Goal: Task Accomplishment & Management: Use online tool/utility

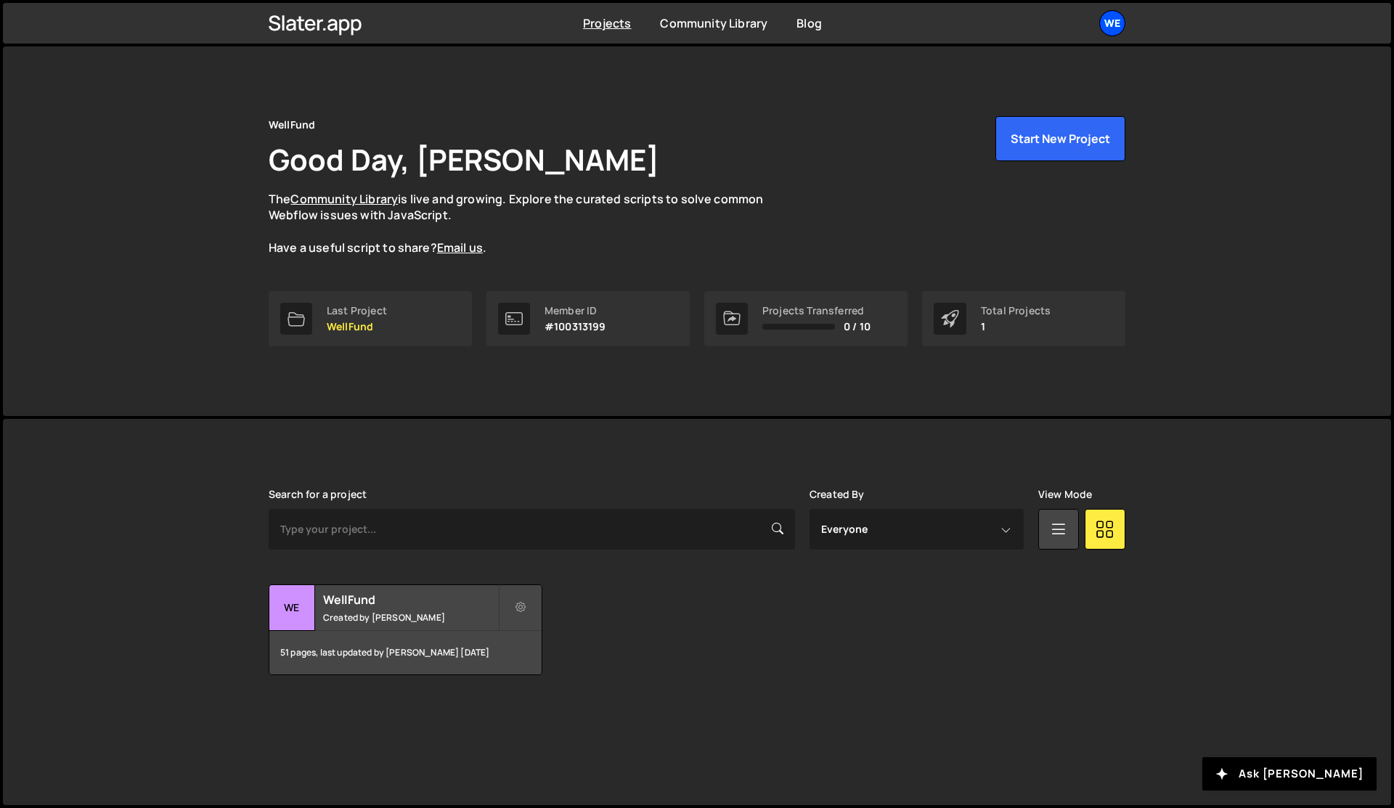
click at [1117, 20] on div "We" at bounding box center [1113, 23] width 26 height 26
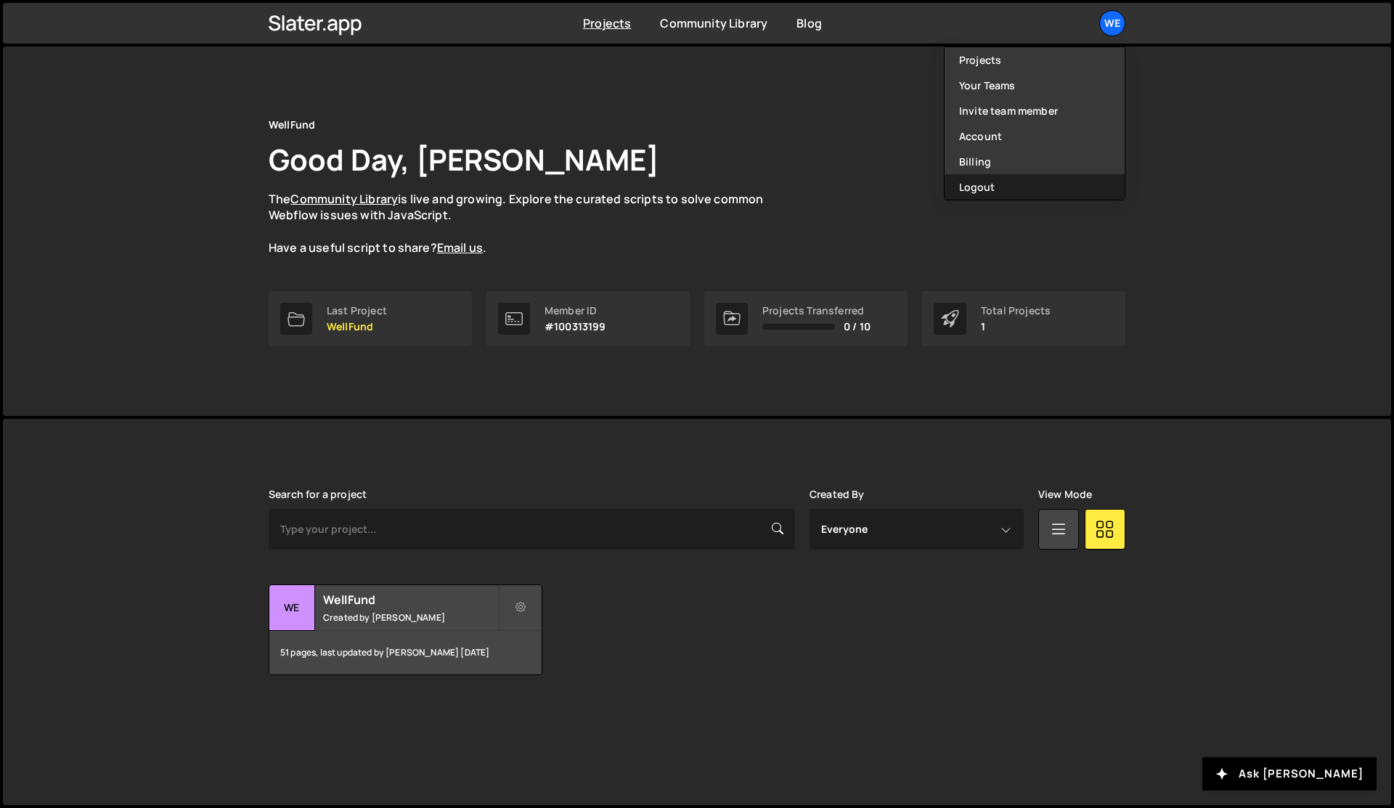
click at [991, 189] on button "Logout" at bounding box center [1035, 186] width 180 height 25
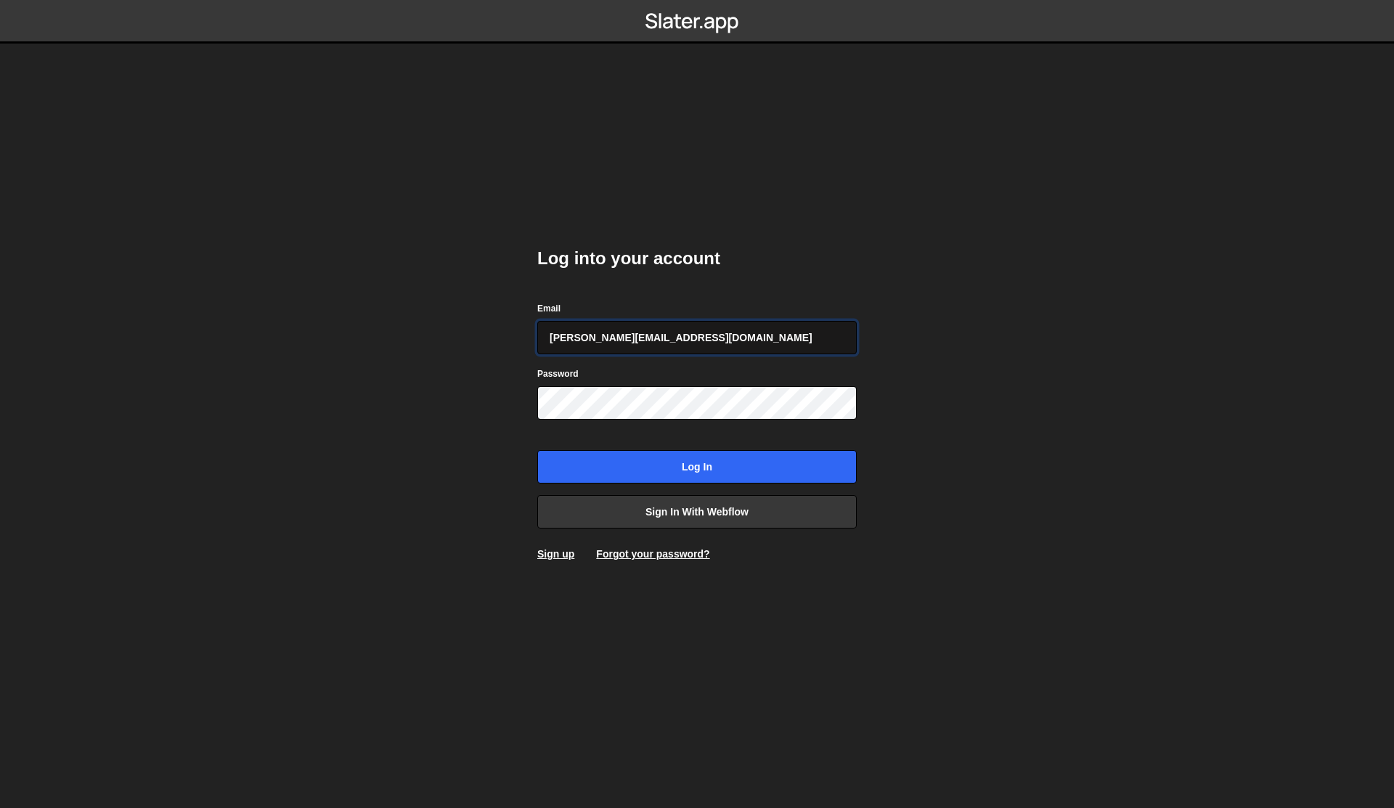
type input "[PERSON_NAME][EMAIL_ADDRESS][DOMAIN_NAME]"
click at [537, 450] on input "Log in" at bounding box center [697, 466] width 320 height 33
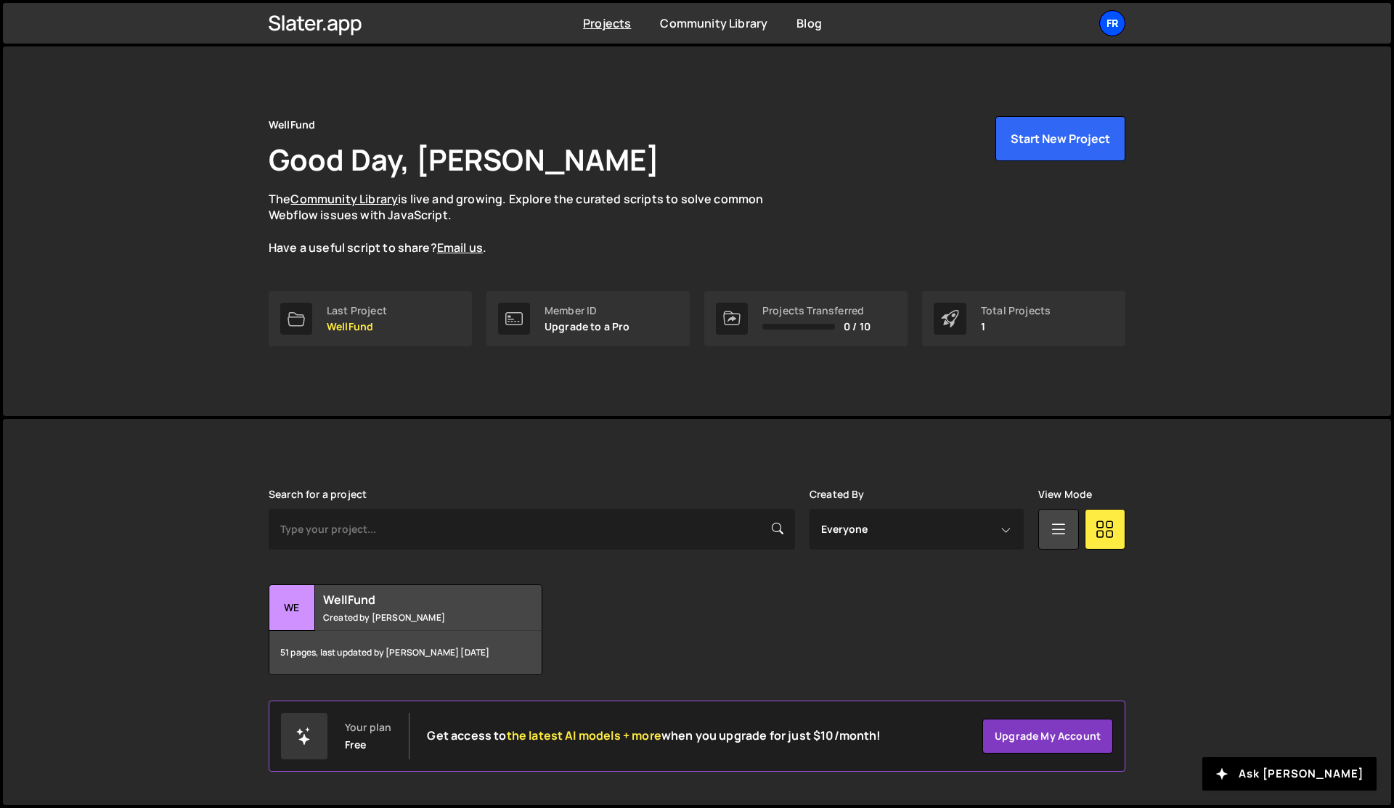
click at [1114, 26] on div "Fr" at bounding box center [1113, 23] width 26 height 26
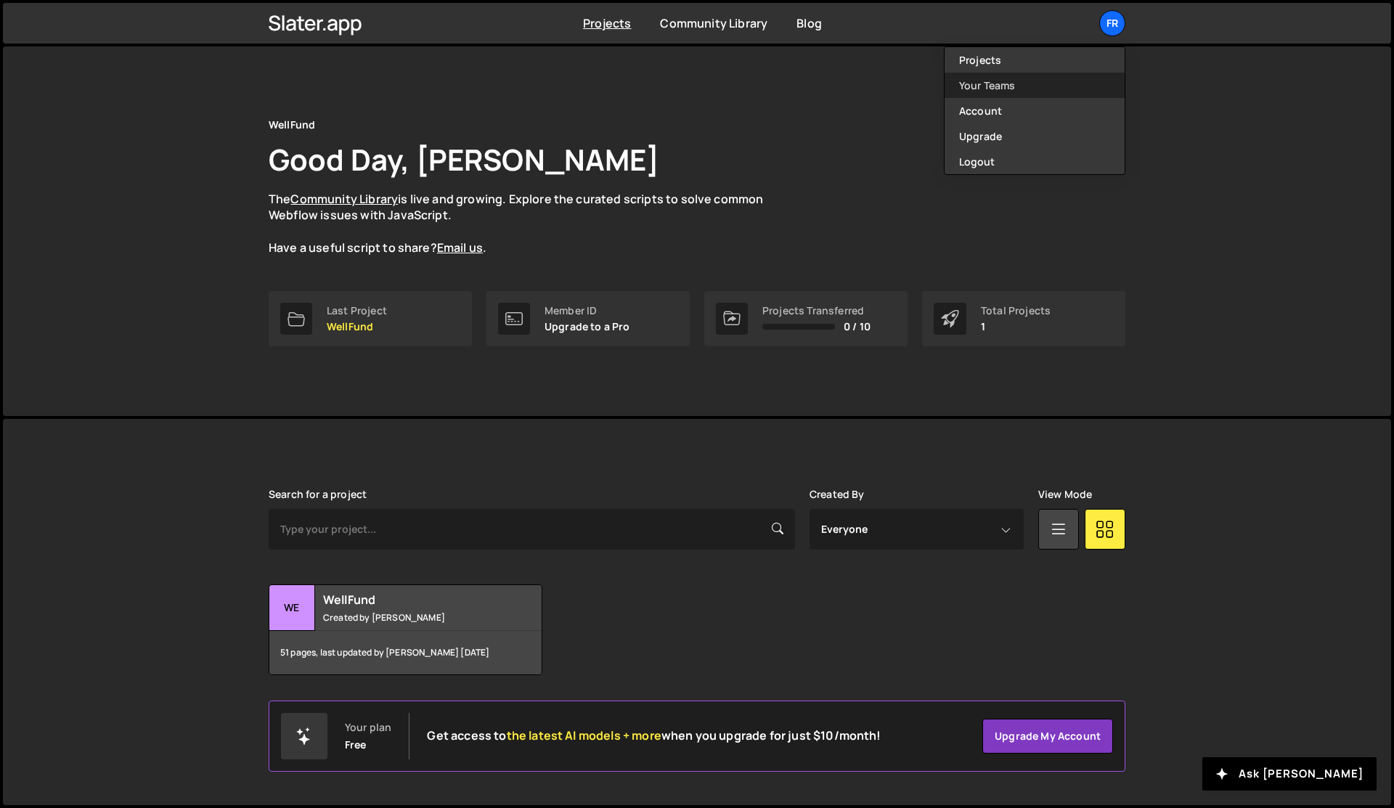
click at [1003, 86] on link "Your Teams" at bounding box center [1035, 85] width 180 height 25
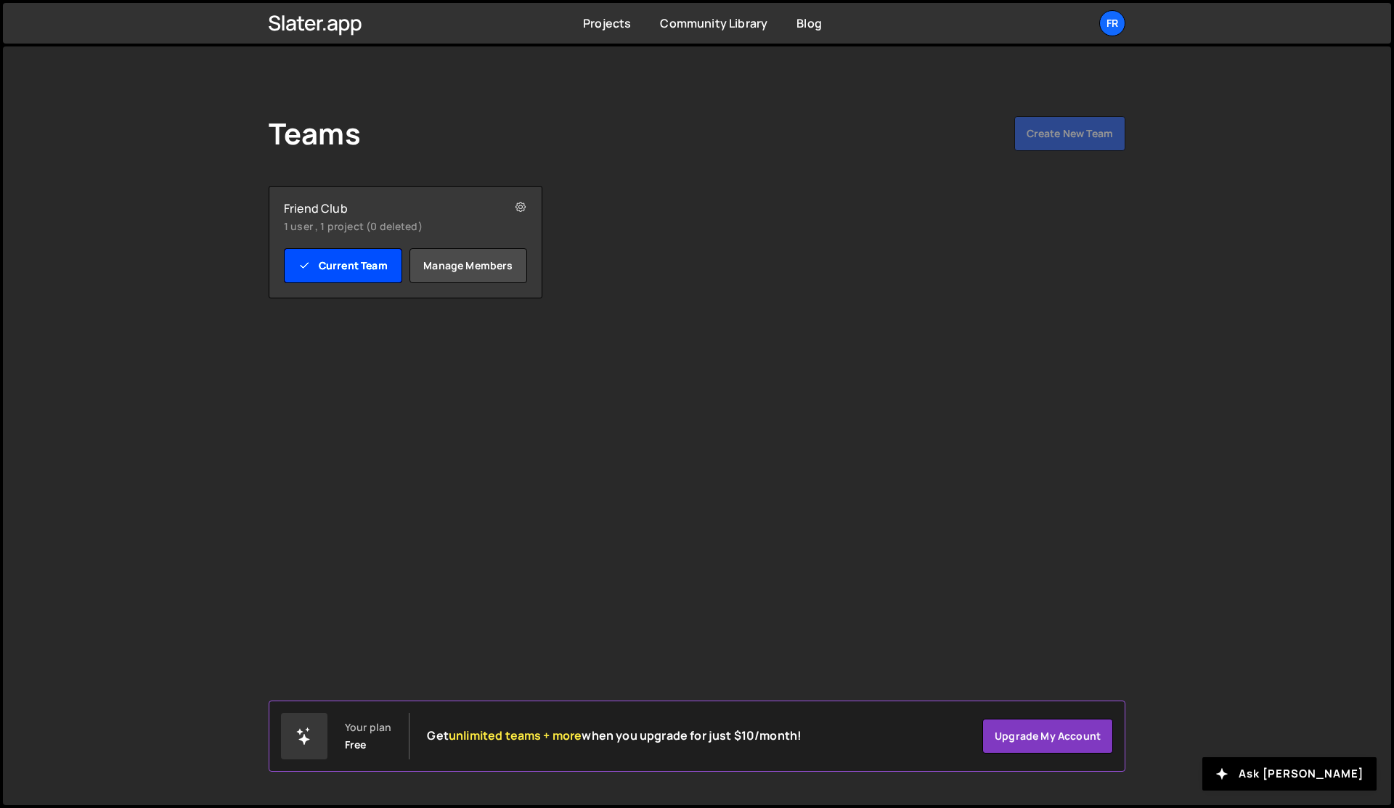
click at [360, 275] on link "Current Team" at bounding box center [343, 265] width 118 height 35
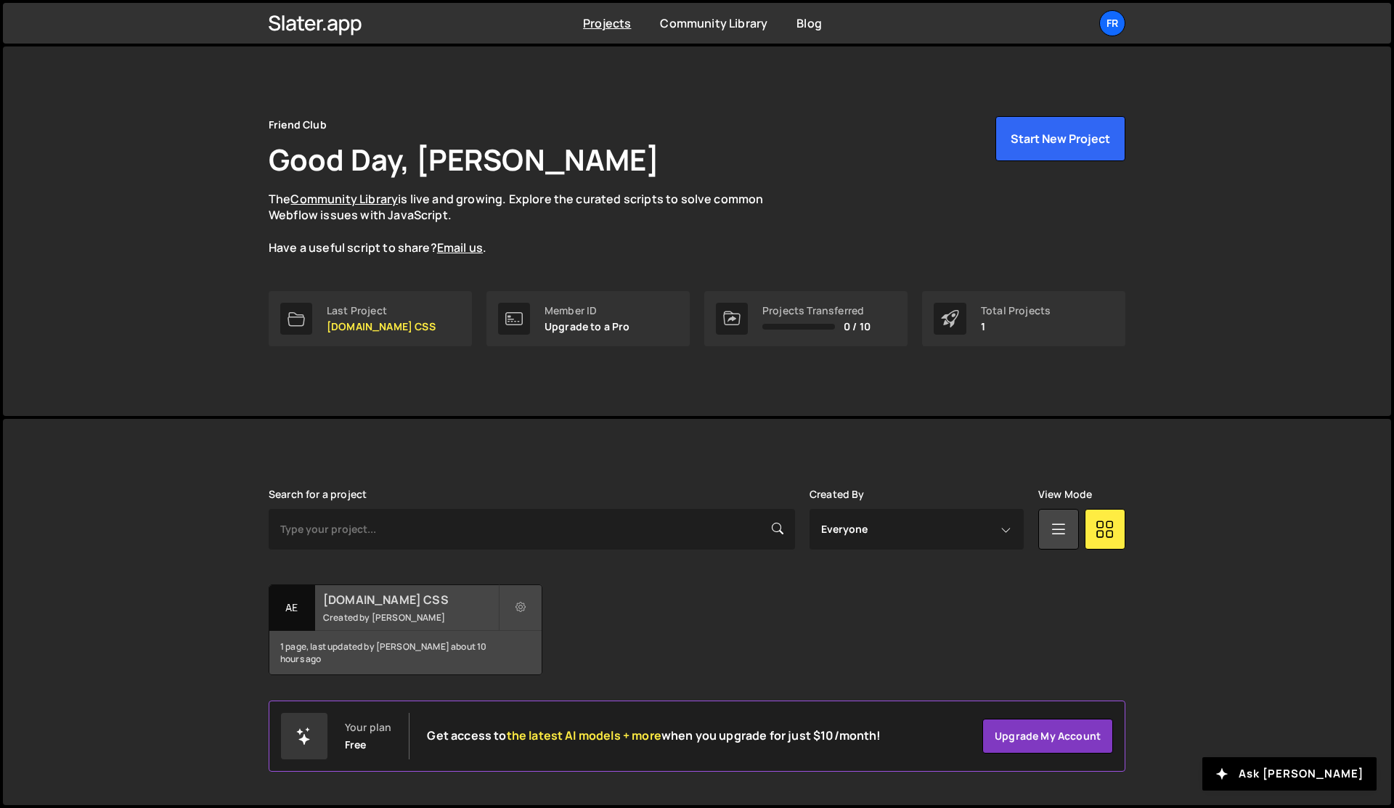
click at [375, 604] on h2 "[DOMAIN_NAME] CSS" at bounding box center [410, 600] width 175 height 16
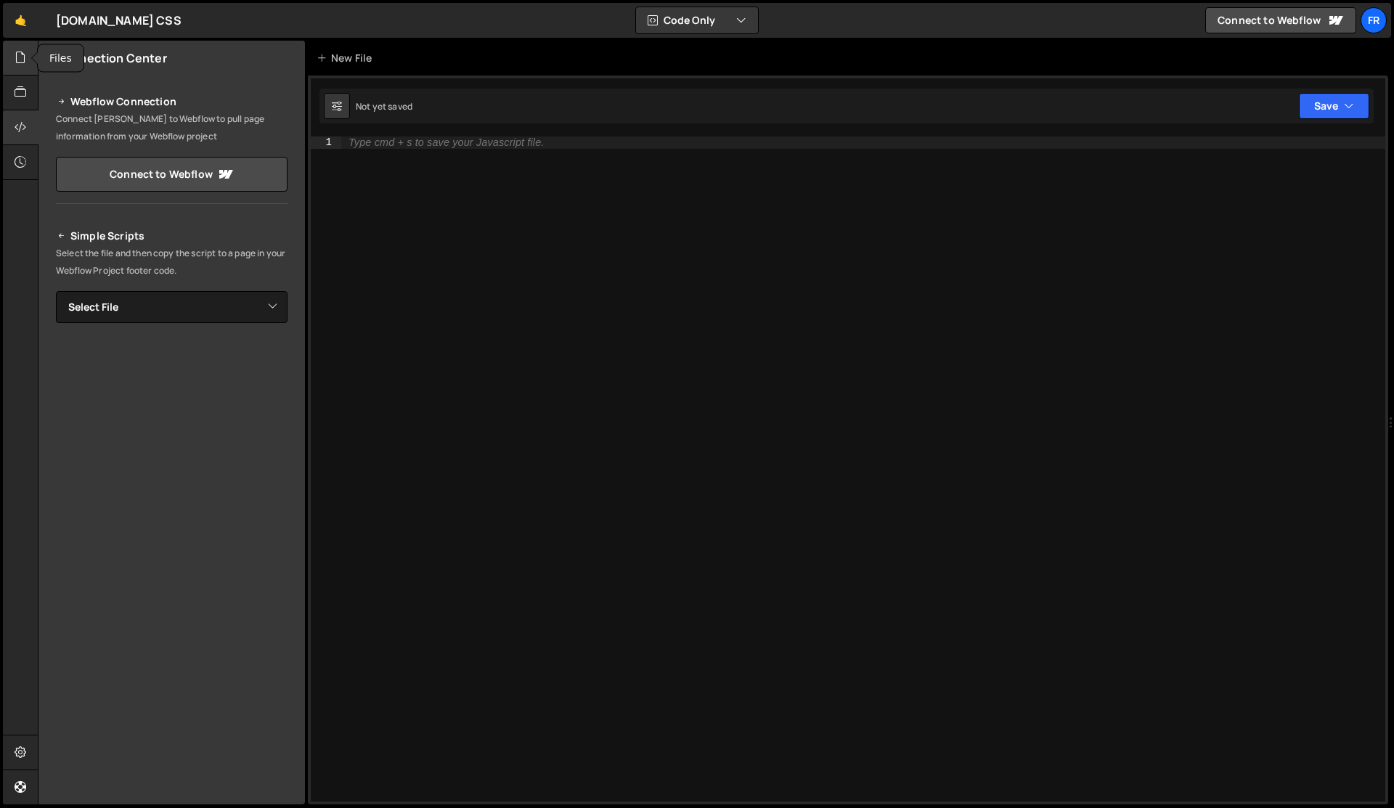
click at [19, 64] on icon at bounding box center [21, 57] width 12 height 16
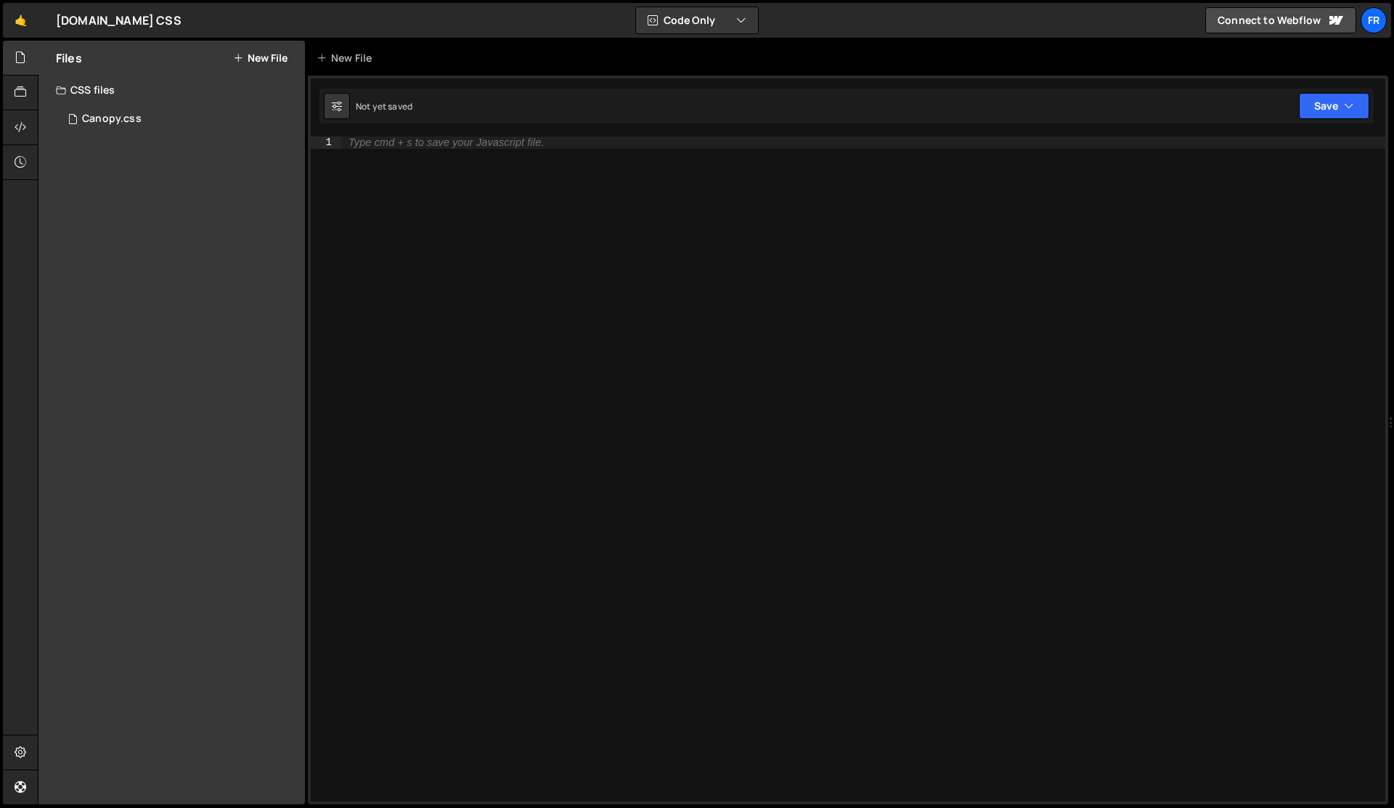
click at [266, 60] on button "New File" at bounding box center [260, 58] width 54 height 12
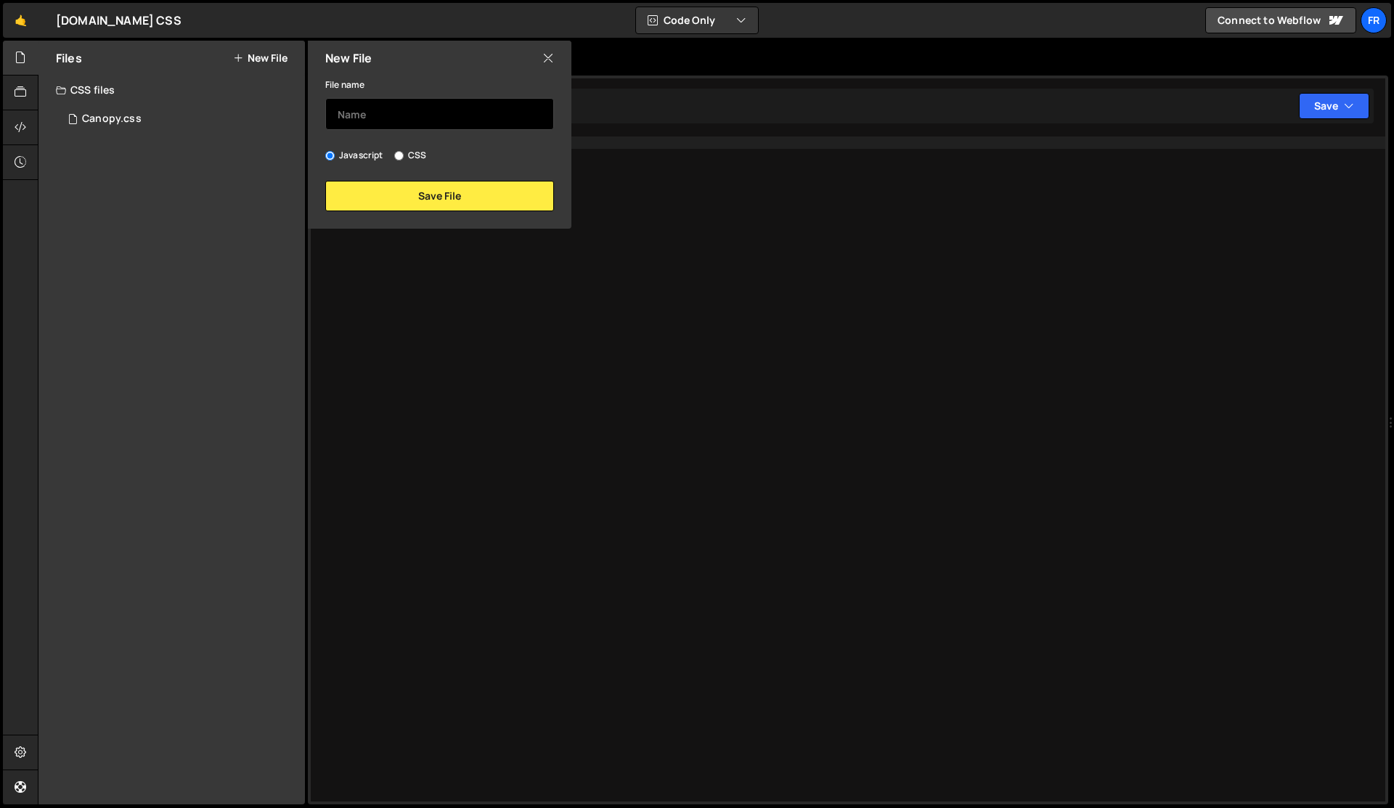
click at [357, 115] on input "text" at bounding box center [439, 114] width 229 height 32
type input "Slater"
click at [405, 153] on label "CSS" at bounding box center [410, 155] width 32 height 15
click at [404, 153] on input "CSS" at bounding box center [398, 155] width 9 height 9
radio input "true"
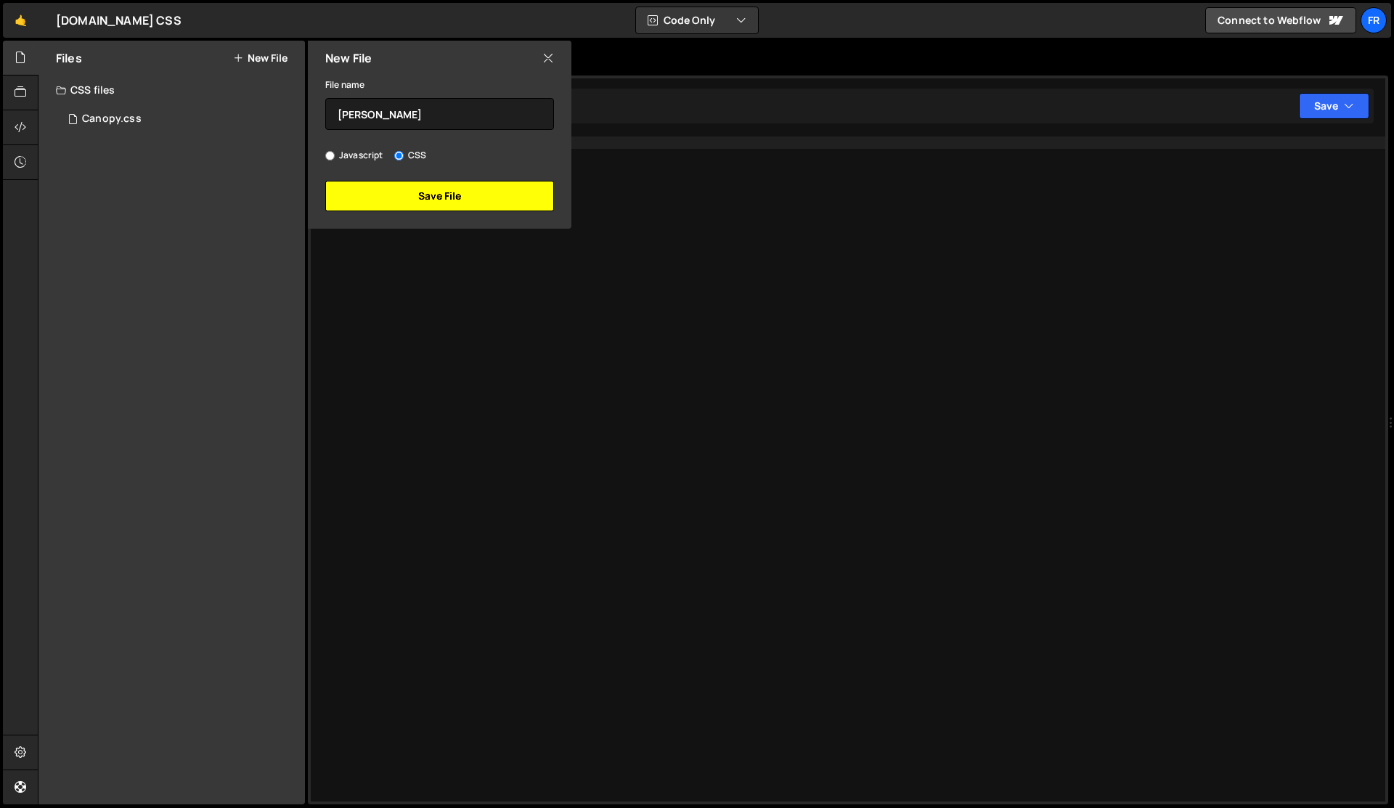
click at [419, 200] on button "Save File" at bounding box center [439, 196] width 229 height 31
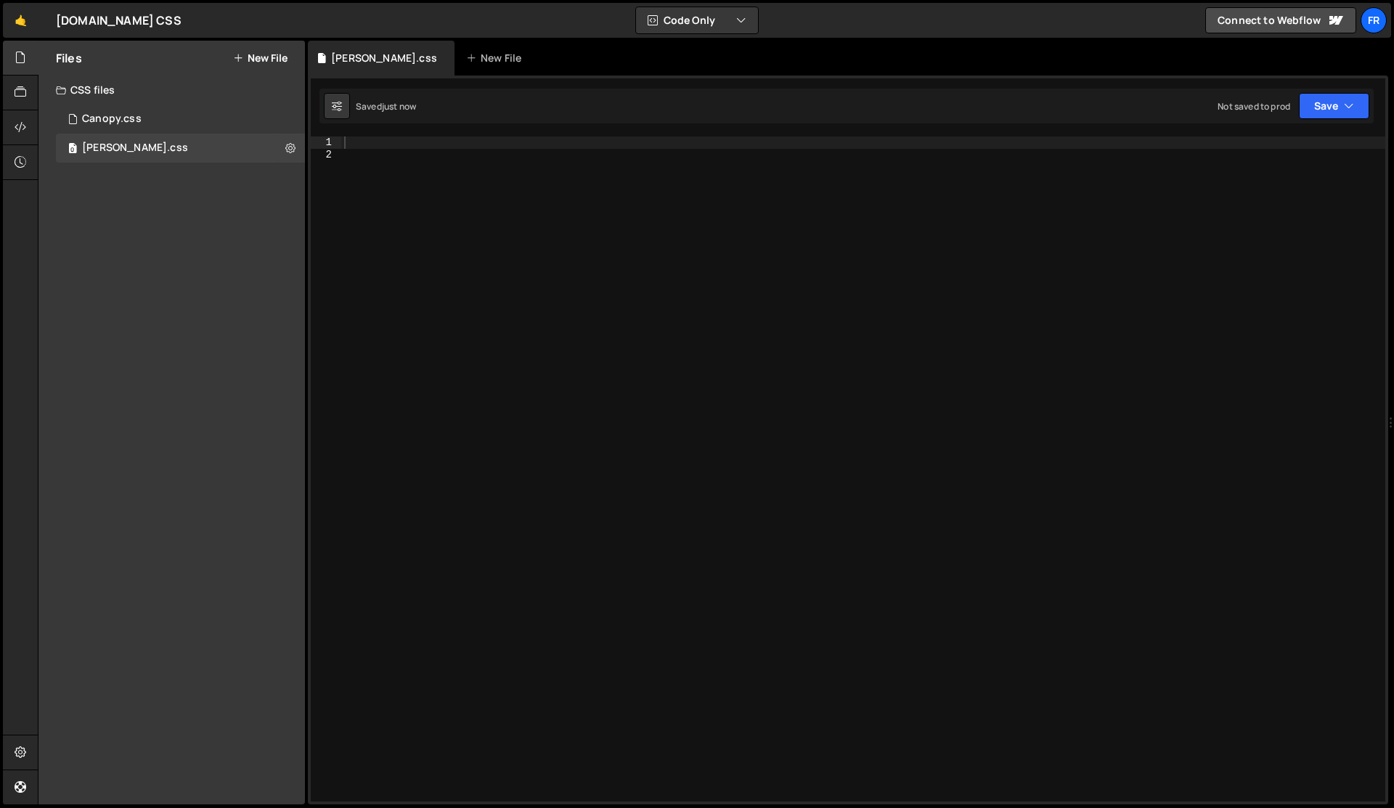
click at [448, 186] on div at bounding box center [863, 481] width 1044 height 689
type textarea "backgrou"
paste textarea "llmo-messages"
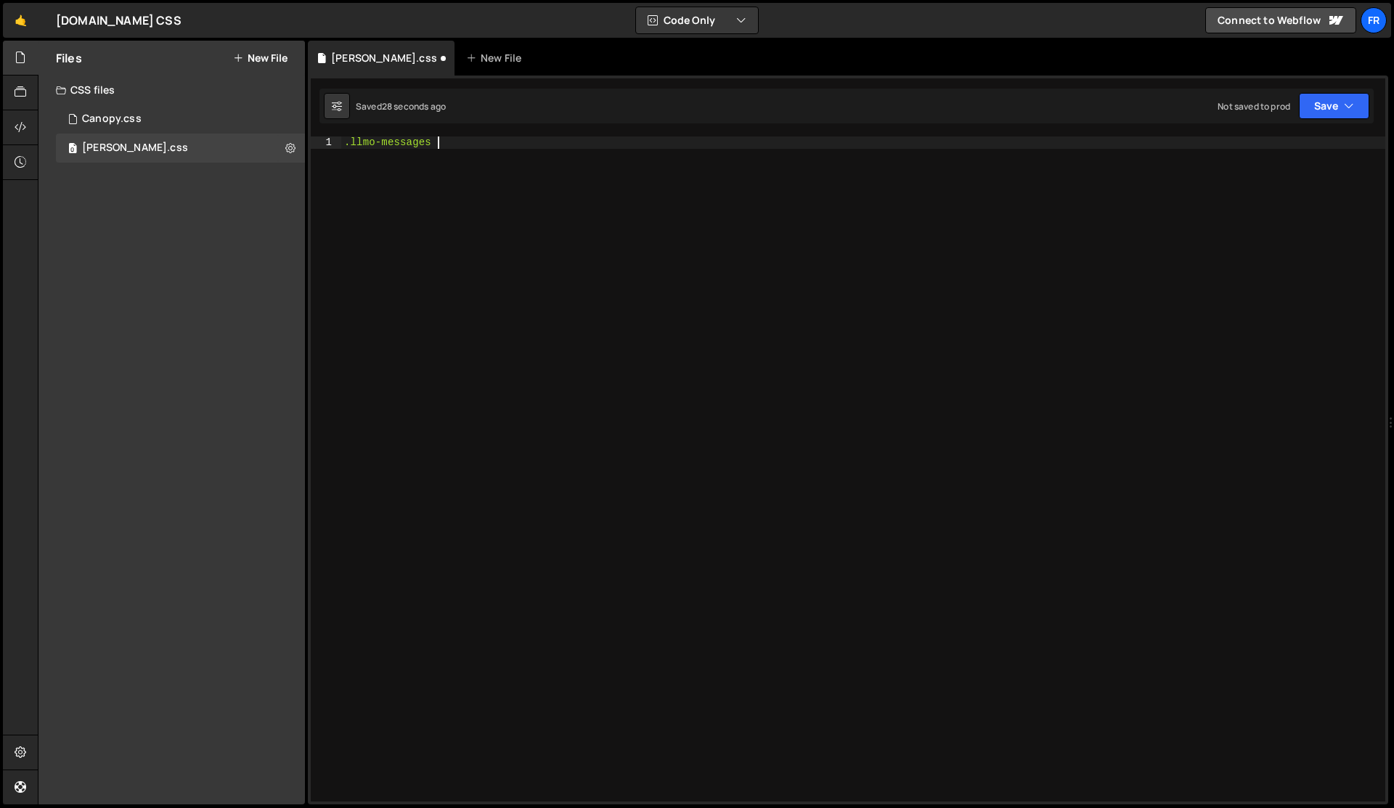
type textarea ".llmo-messages {"
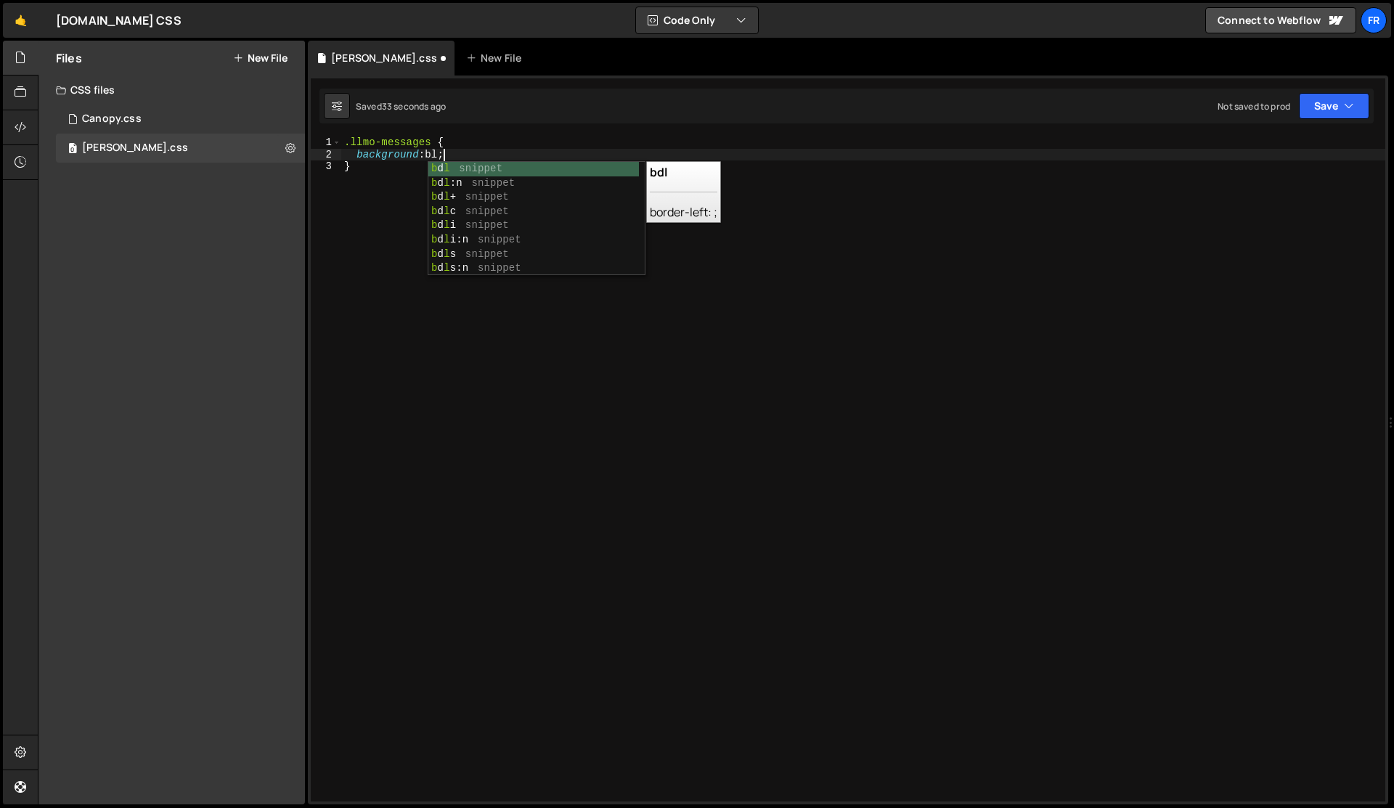
scroll to position [0, 7]
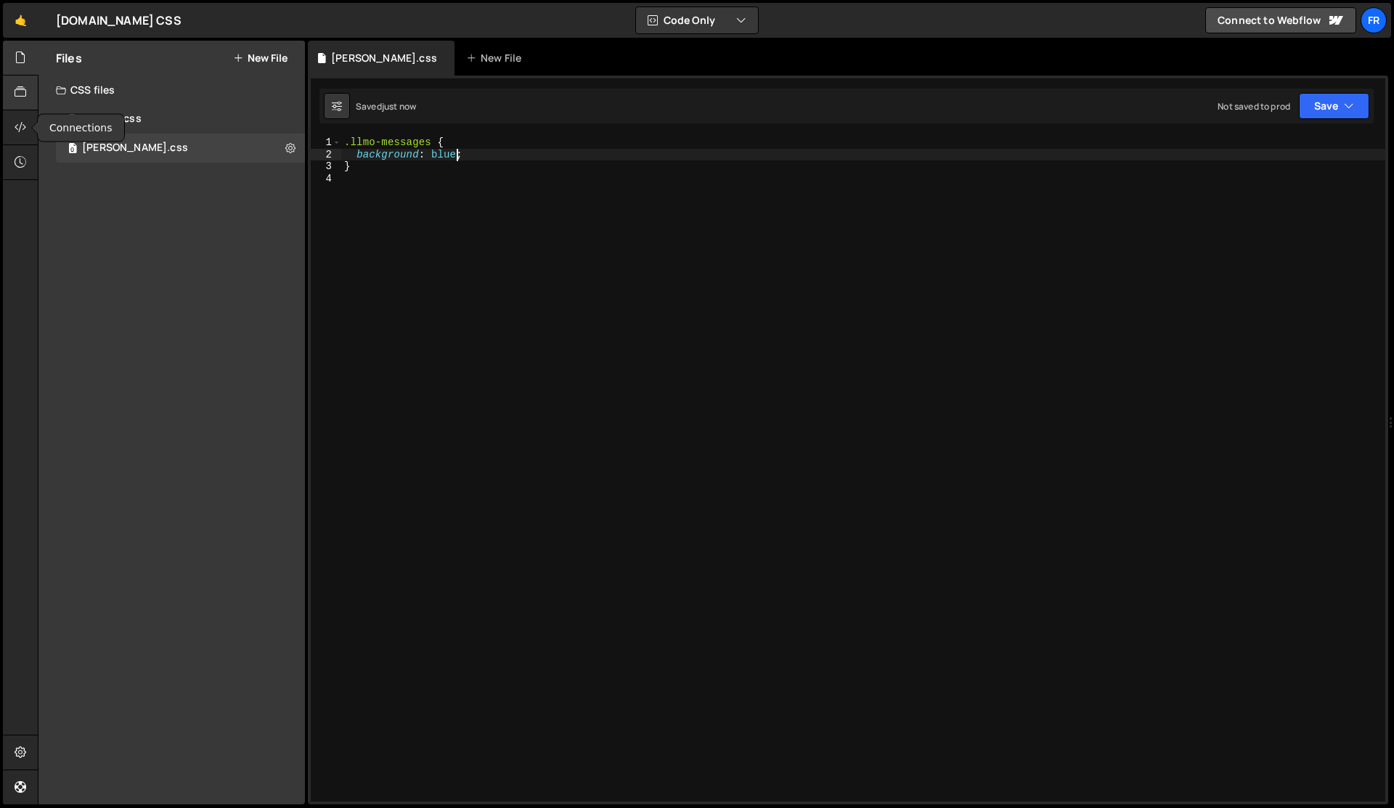
type textarea "background: blue;"
click at [9, 110] on div at bounding box center [21, 93] width 36 height 35
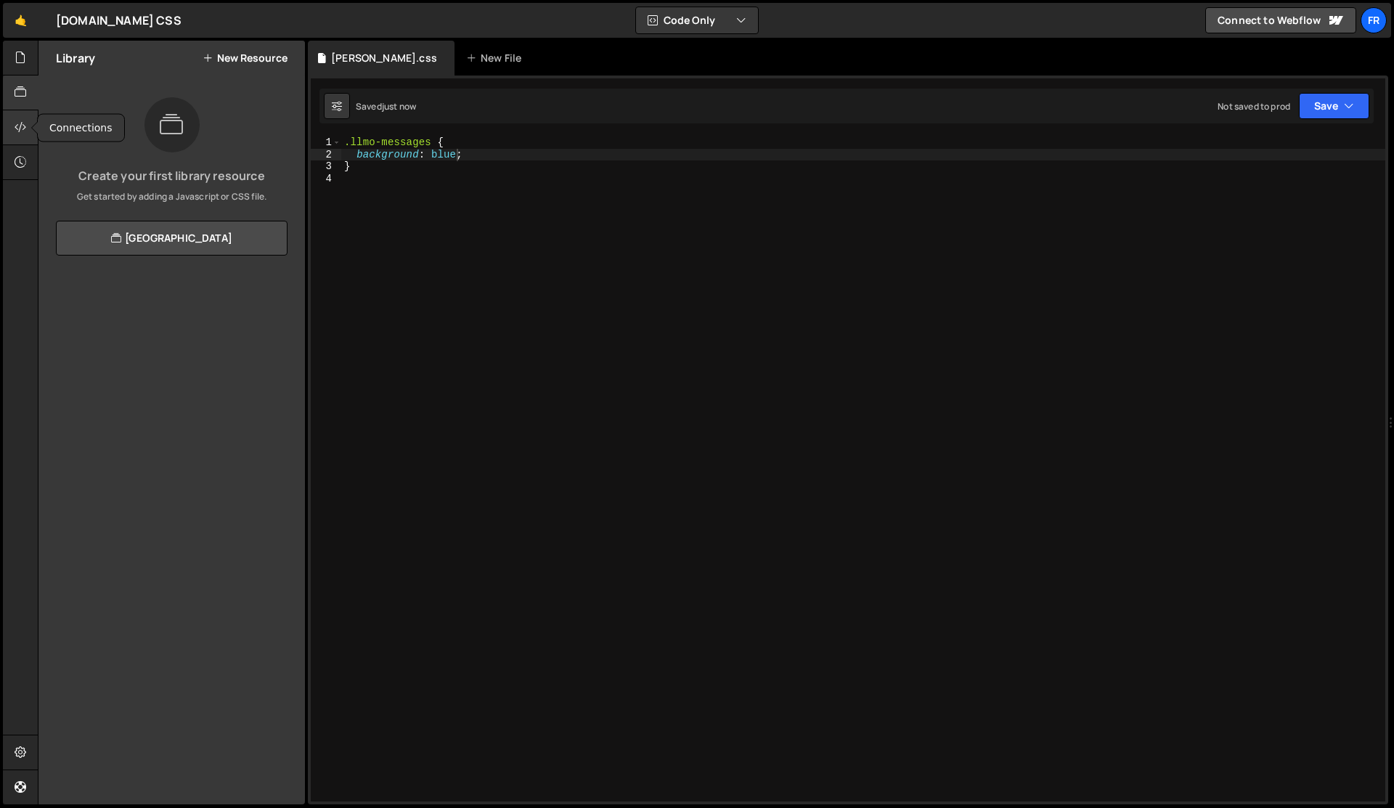
click at [13, 129] on div at bounding box center [21, 127] width 36 height 35
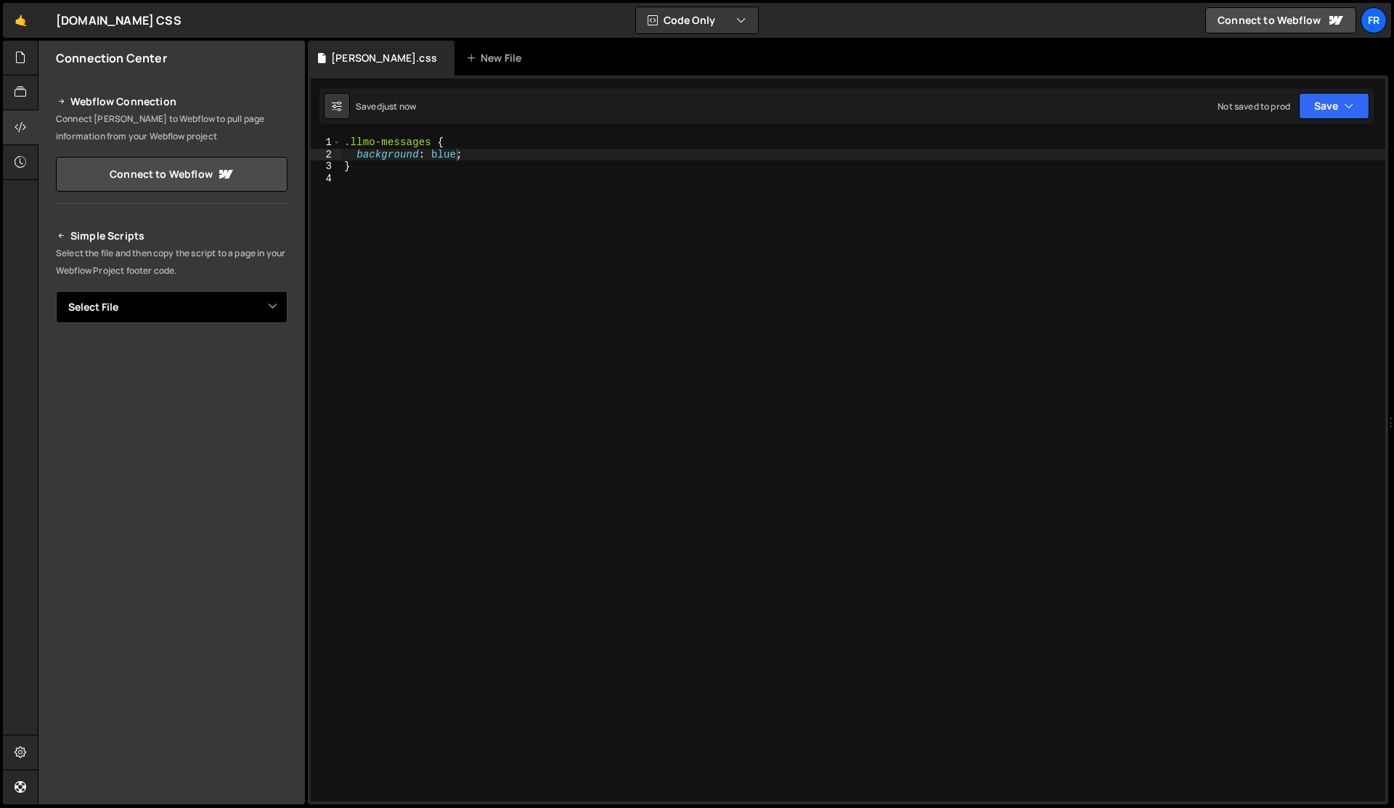
click at [187, 309] on select "Select File Canopy.css Slater.css" at bounding box center [172, 307] width 232 height 32
click at [179, 301] on select "Select File Canopy.css Slater.css" at bounding box center [172, 307] width 232 height 32
select select "44788"
click at [276, 354] on button "Button group with nested dropdown" at bounding box center [277, 356] width 20 height 31
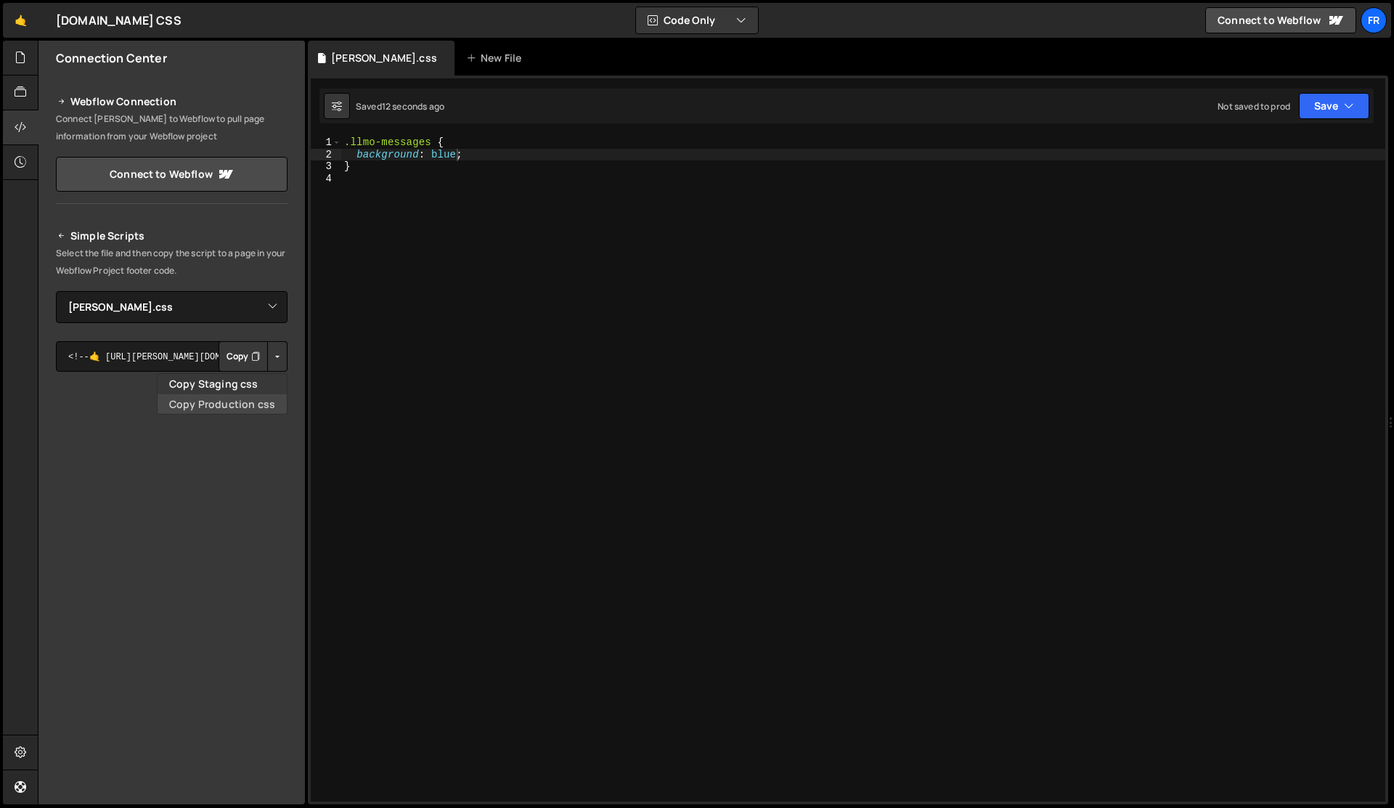
click at [258, 399] on link "Copy Production css" at bounding box center [222, 404] width 129 height 20
click at [641, 341] on div ".llmo-messages { background : blue ; }" at bounding box center [863, 481] width 1044 height 689
